Goal: Task Accomplishment & Management: Manage account settings

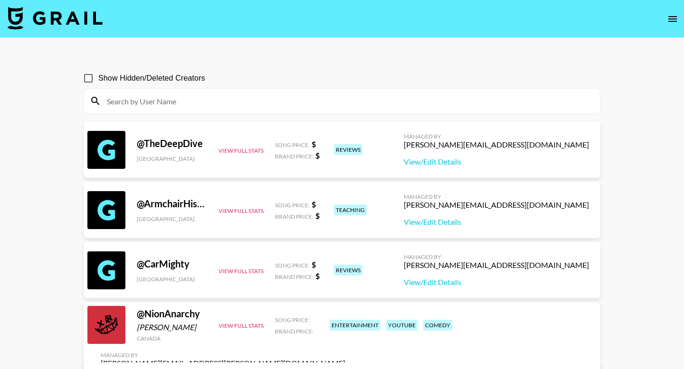
click at [668, 17] on icon "open drawer" at bounding box center [671, 18] width 11 height 11
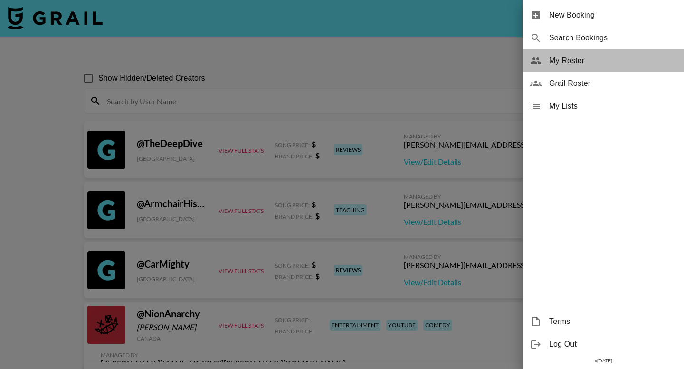
click at [586, 58] on span "My Roster" at bounding box center [612, 60] width 127 height 11
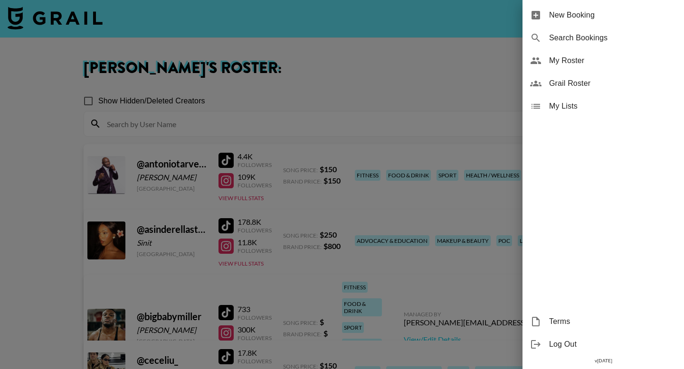
click at [361, 57] on div at bounding box center [342, 184] width 684 height 369
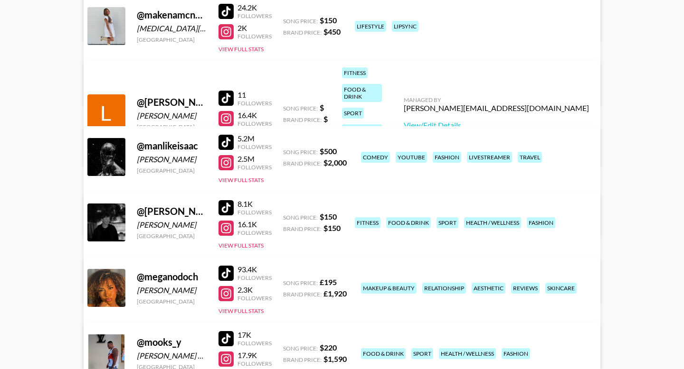
scroll to position [1136, 0]
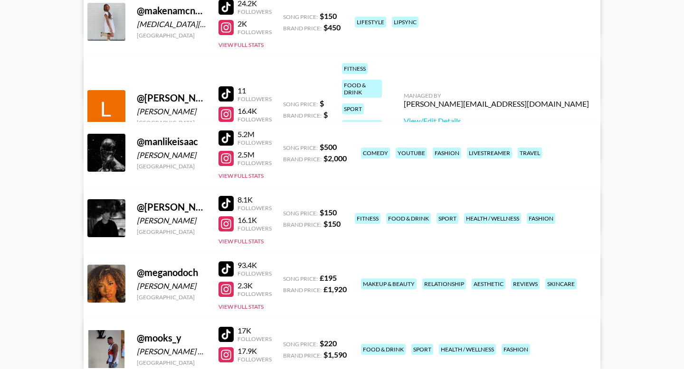
click at [286, 212] on link "View/Edit Details" at bounding box center [193, 216] width 185 height 9
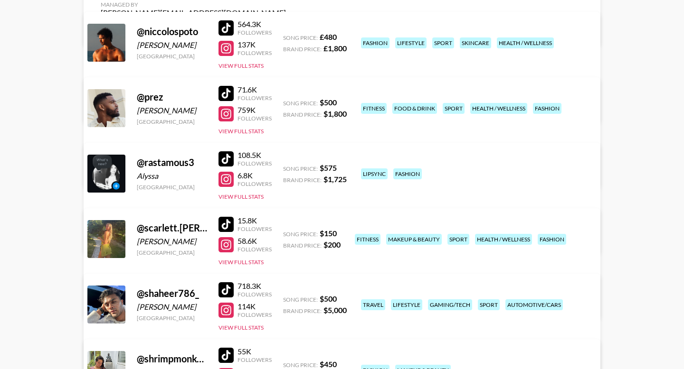
scroll to position [1594, 0]
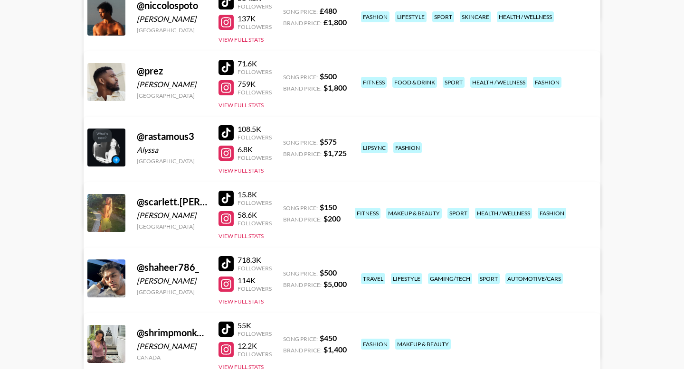
click at [286, 337] on link "View/Edit Details" at bounding box center [193, 341] width 185 height 9
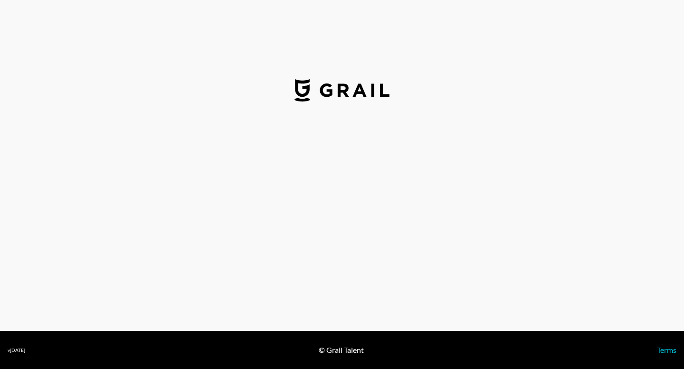
select select "USD"
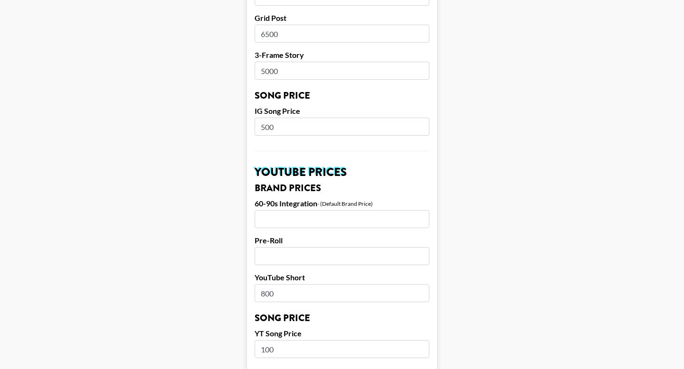
scroll to position [574, 0]
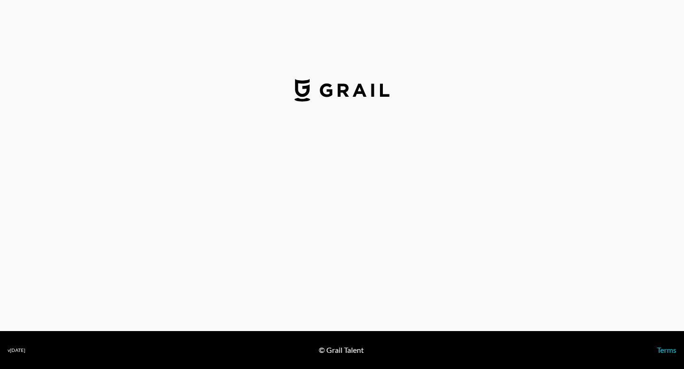
select select "USD"
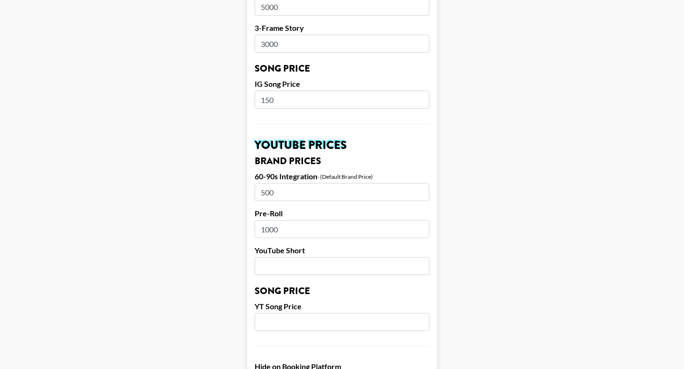
scroll to position [568, 0]
